Goal: Information Seeking & Learning: Learn about a topic

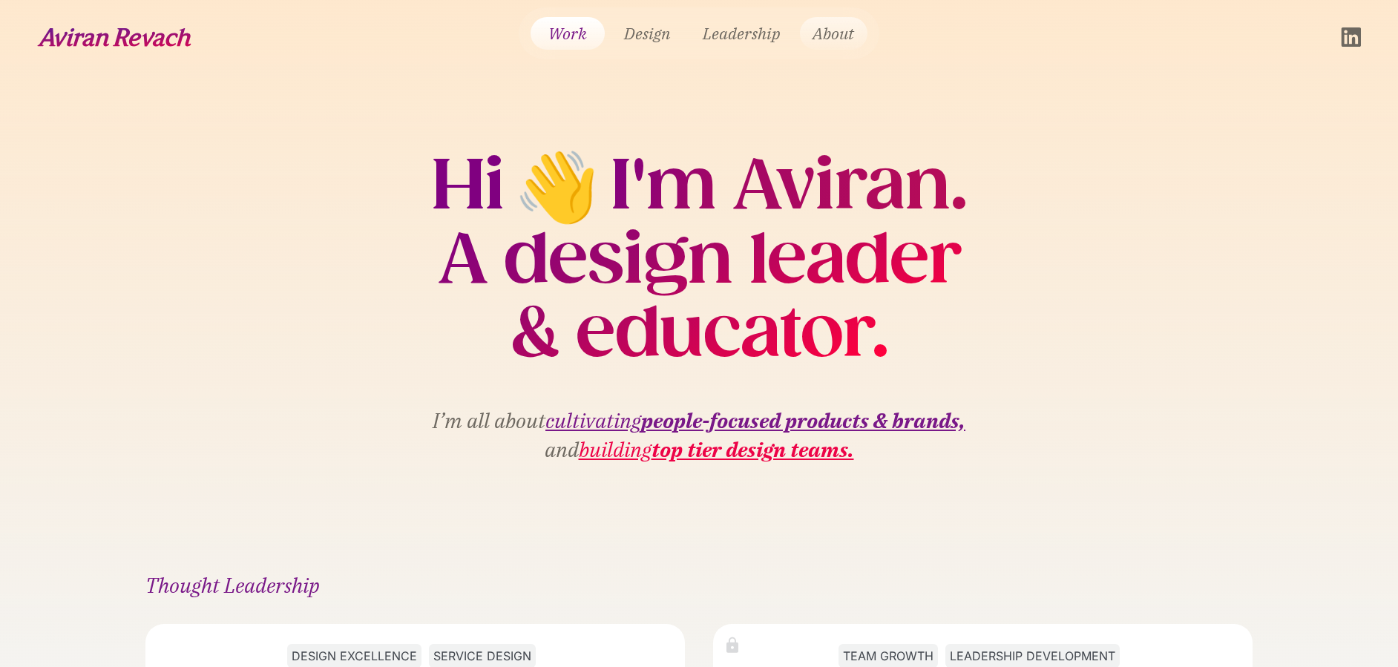
click at [844, 33] on link "About" at bounding box center [834, 33] width 68 height 33
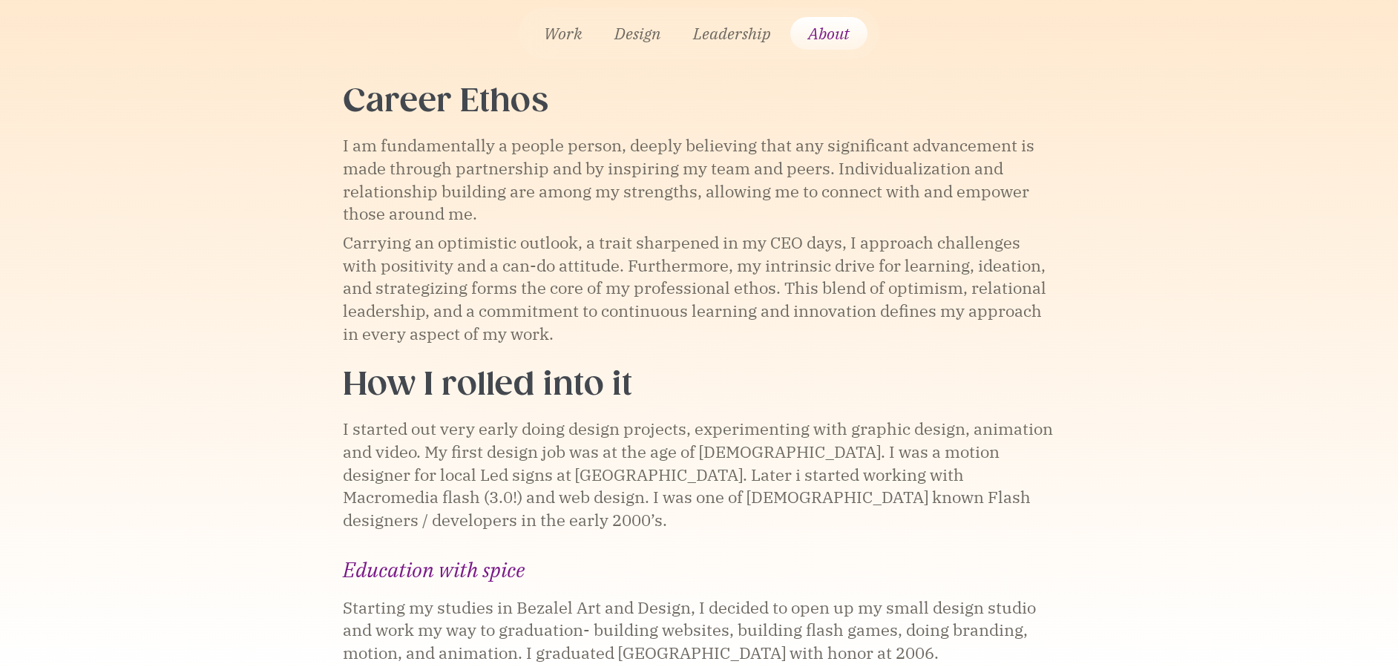
scroll to position [760, 0]
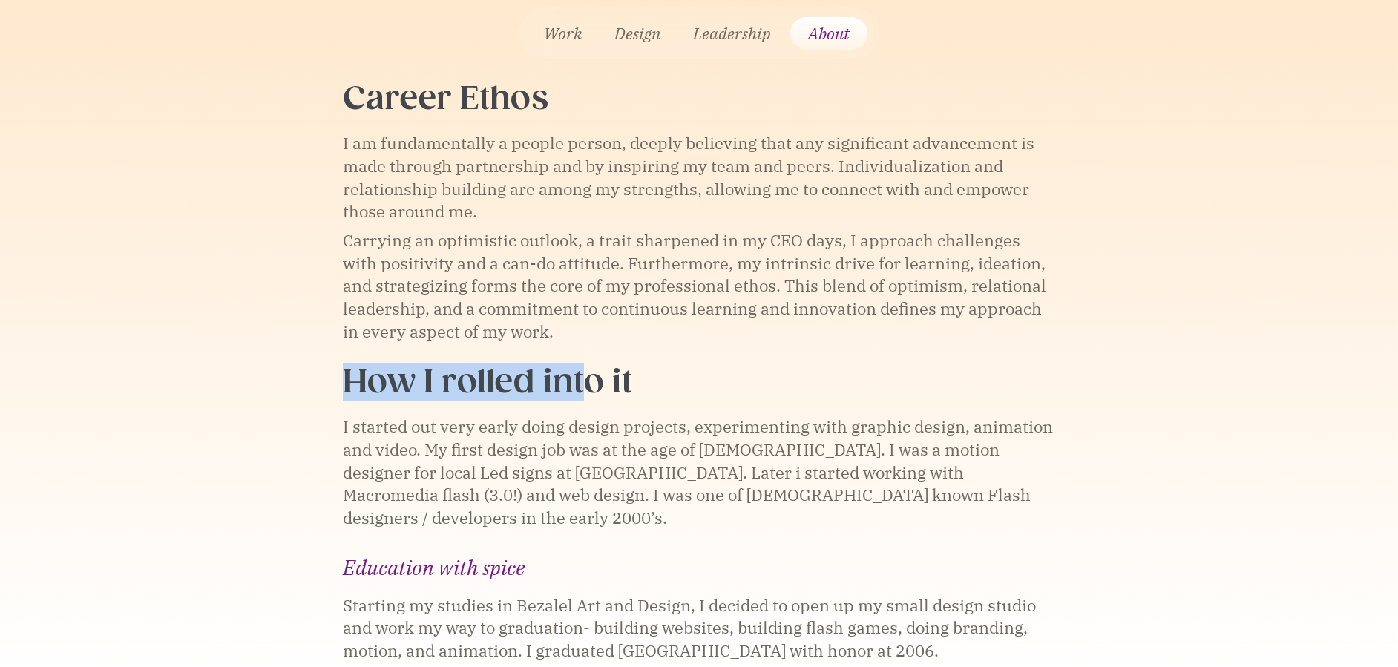
drag, startPoint x: 340, startPoint y: 349, endPoint x: 584, endPoint y: 368, distance: 244.9
click at [584, 368] on div "Career Ethos I am fundamentally a people person, deeply believing that any sign…" at bounding box center [699, 438] width 816 height 758
click at [921, 423] on div "I started out very early doing design projects, experimenting with graphic desi…" at bounding box center [699, 473] width 712 height 114
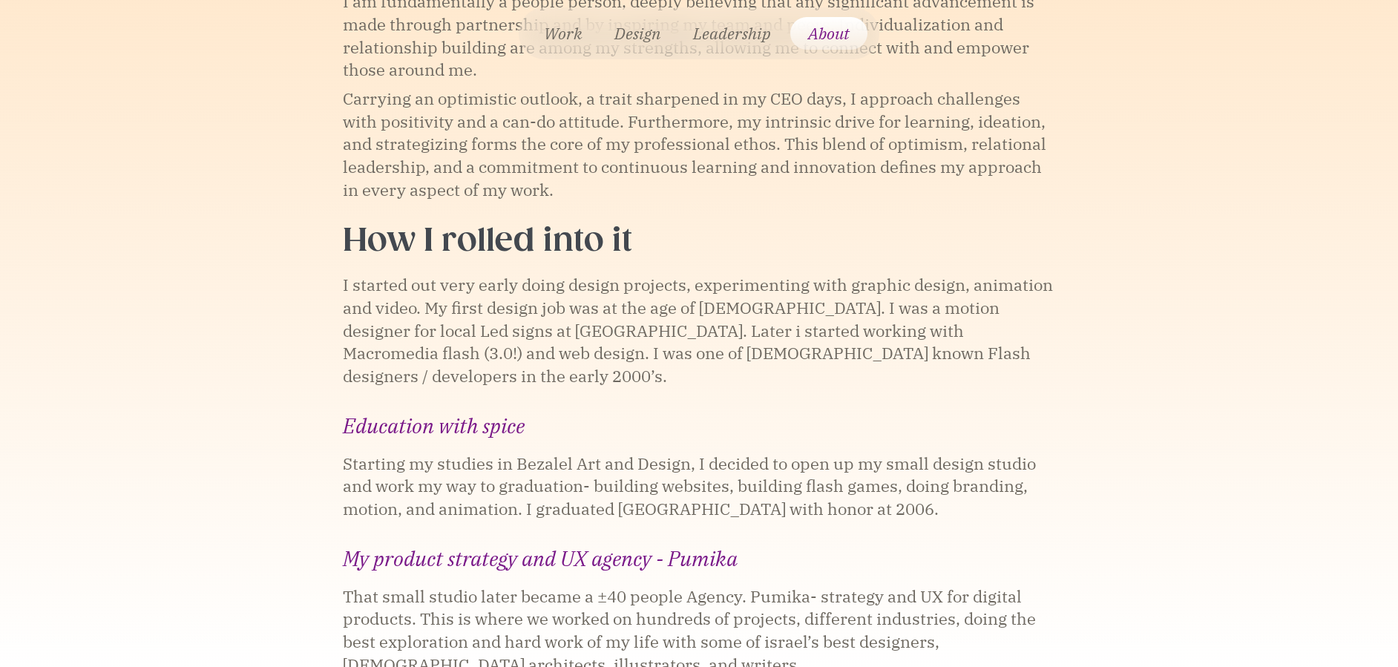
scroll to position [911, 0]
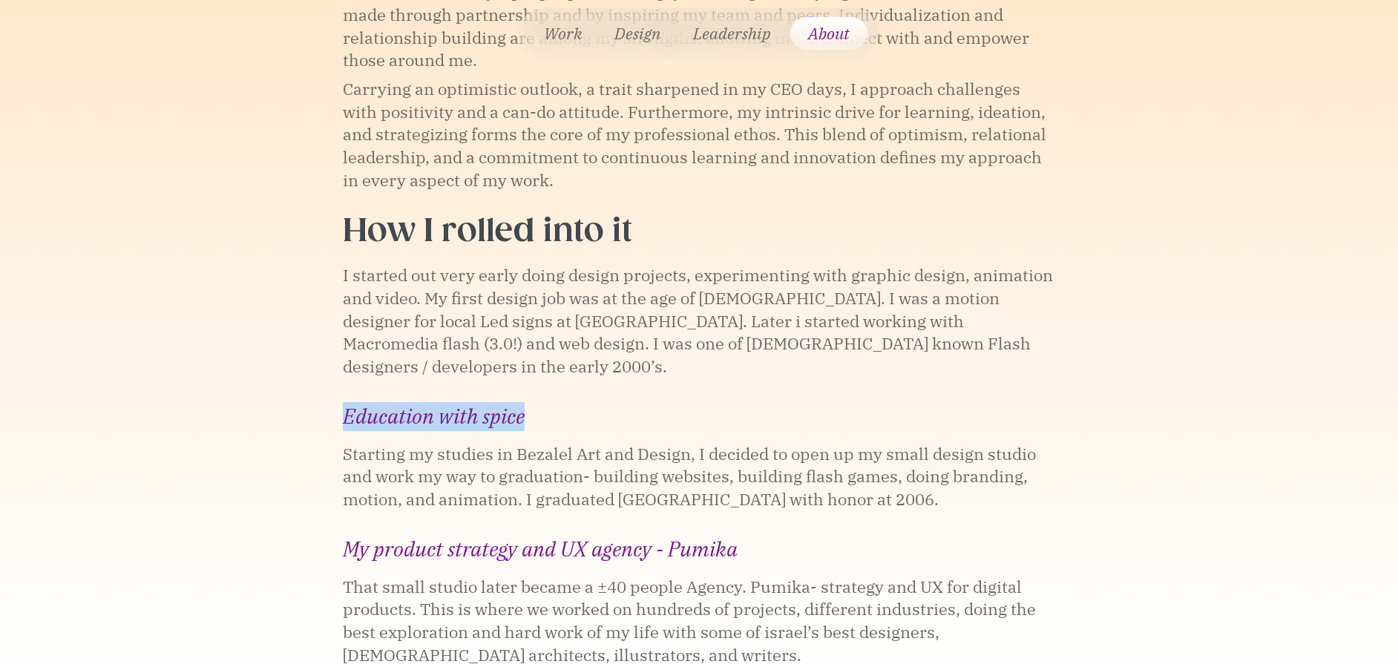
drag, startPoint x: 347, startPoint y: 363, endPoint x: 600, endPoint y: 378, distance: 253.5
click at [548, 402] on div "Education with spice" at bounding box center [699, 416] width 712 height 29
click at [600, 402] on div "Education with spice Starting my studies in Bezalel Art and Design, I decided t…" at bounding box center [699, 456] width 712 height 109
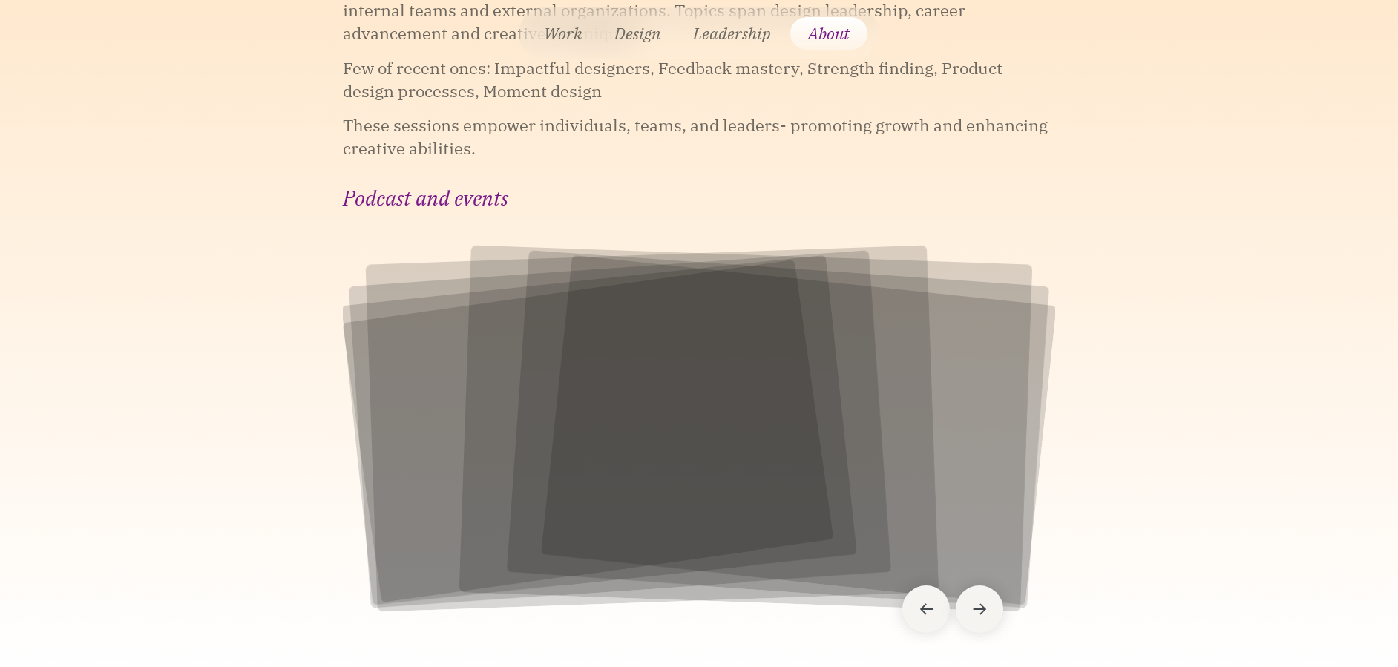
scroll to position [4733, 0]
